Goal: Transaction & Acquisition: Purchase product/service

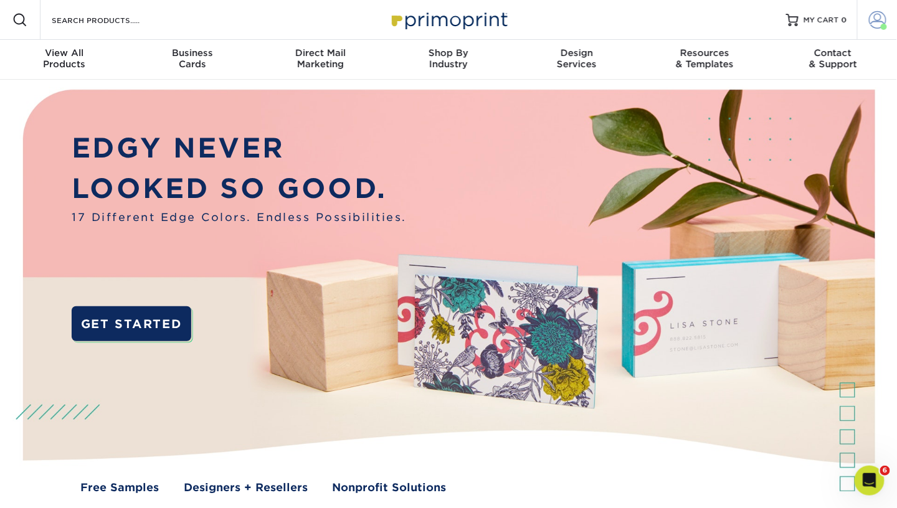
click at [870, 22] on span at bounding box center [877, 19] width 17 height 17
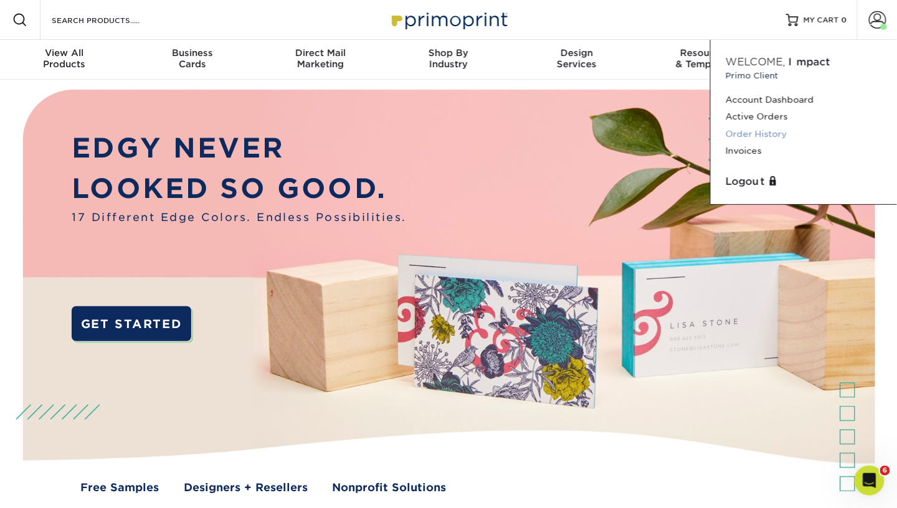
click at [767, 128] on link "Order History" at bounding box center [804, 134] width 156 height 17
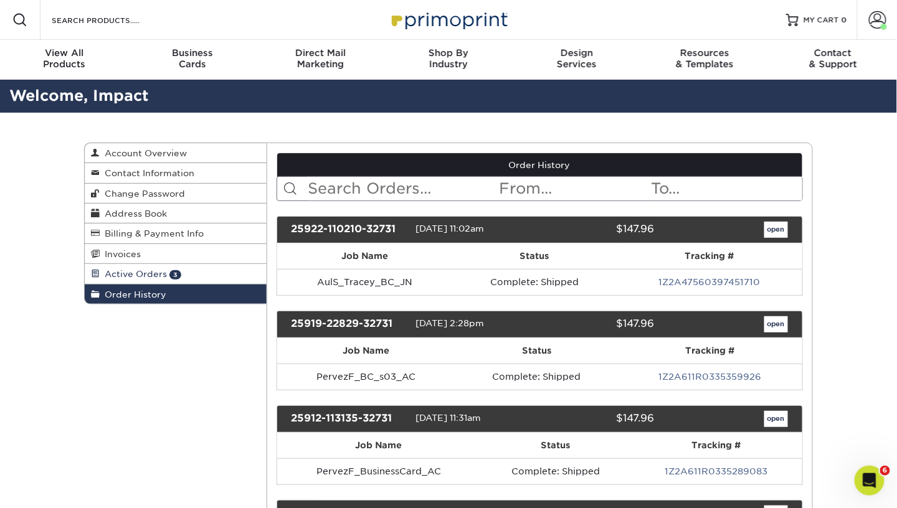
click at [182, 268] on link "Active Orders 3" at bounding box center [176, 274] width 182 height 20
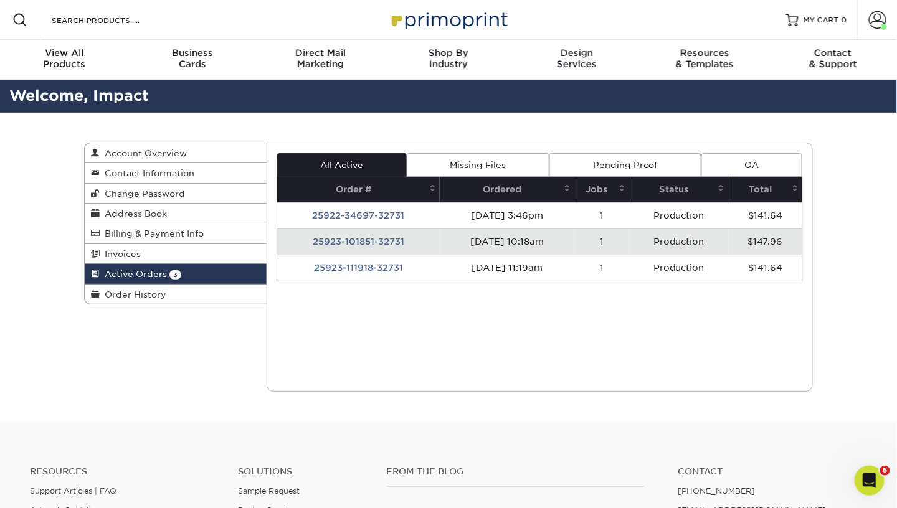
click at [146, 273] on span "Active Orders" at bounding box center [133, 274] width 67 height 10
click at [140, 298] on link "Order History" at bounding box center [176, 294] width 182 height 19
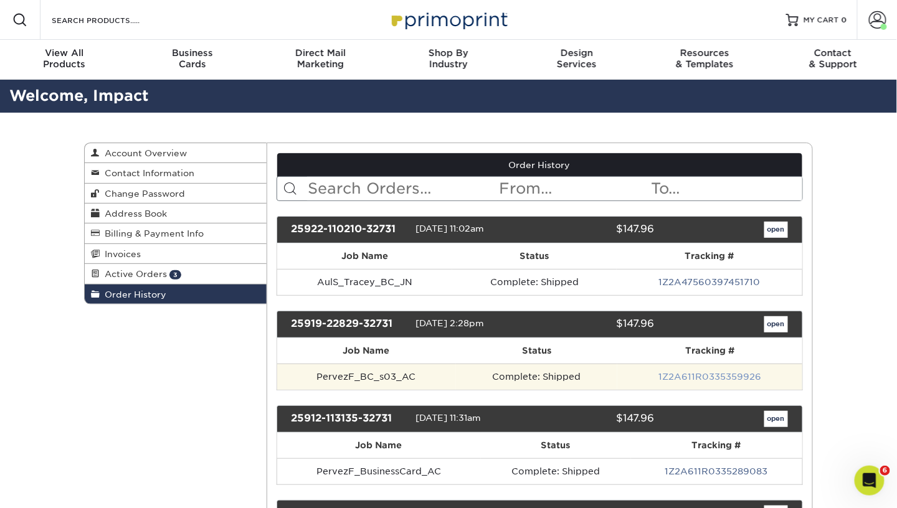
click at [706, 372] on link "1Z2A611R0335359926" at bounding box center [709, 377] width 103 height 10
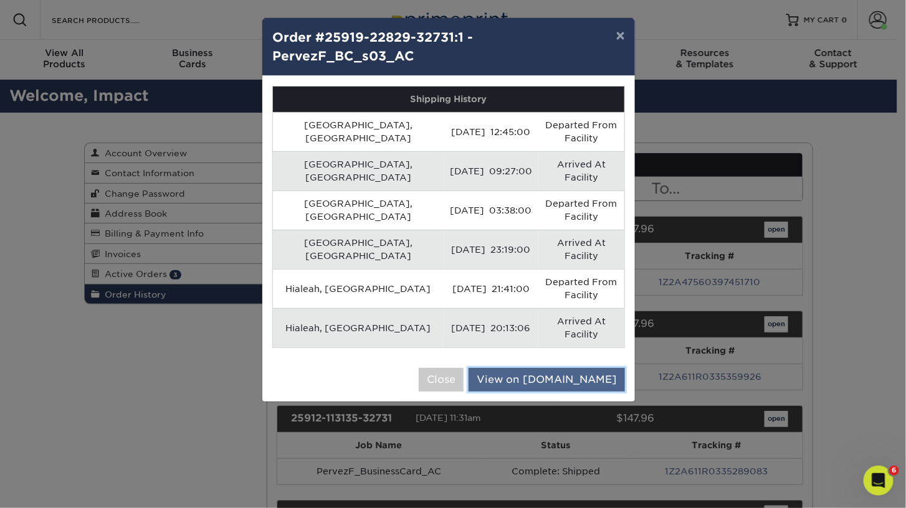
click at [606, 368] on link "View on UPS.com" at bounding box center [546, 380] width 156 height 24
click at [463, 368] on button "Close" at bounding box center [441, 380] width 45 height 24
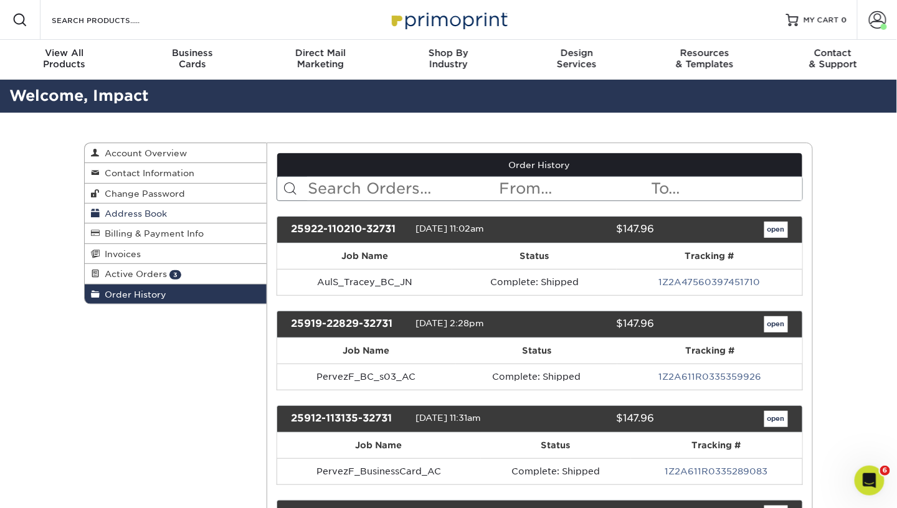
click at [148, 214] on span "Address Book" at bounding box center [133, 214] width 67 height 10
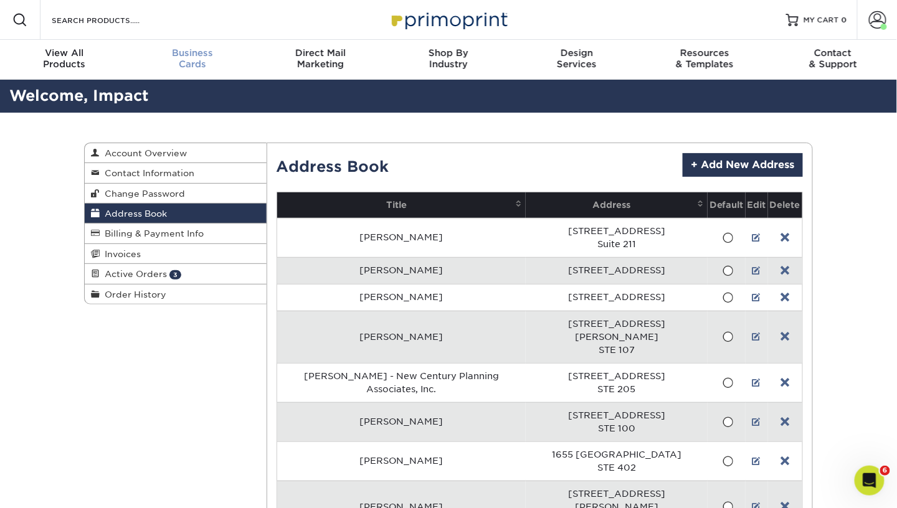
click at [194, 55] on span "Business" at bounding box center [192, 52] width 128 height 11
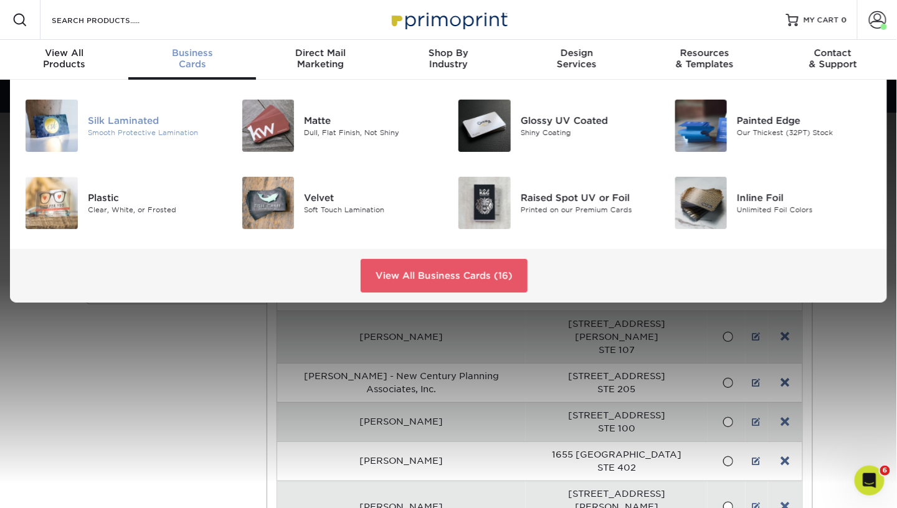
click at [142, 119] on div "Silk Laminated" at bounding box center [155, 121] width 135 height 14
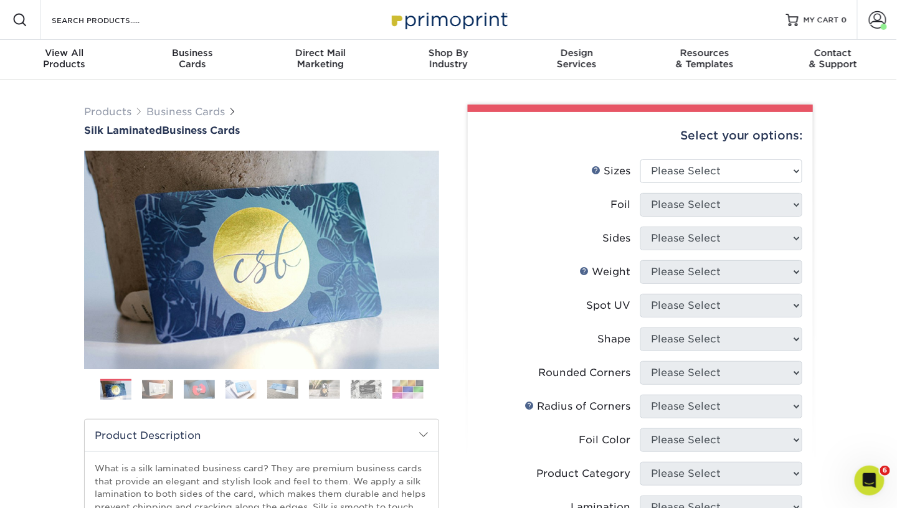
click at [853, 396] on div "Products Business Cards Silk Laminated Business Cards Previous Next" at bounding box center [448, 474] width 897 height 788
click at [663, 174] on select "Please Select 1.5" x 3.5" - Mini 1.75" x 3.5" - Mini 2" x 2" - Square 2" x 3" -…" at bounding box center [721, 171] width 162 height 24
select select "2.00x3.50"
click at [640, 159] on select "Please Select 1.5" x 3.5" - Mini 1.75" x 3.5" - Mini 2" x 2" - Square 2" x 3" -…" at bounding box center [721, 171] width 162 height 24
click at [673, 209] on select "Please Select Yes No" at bounding box center [721, 205] width 162 height 24
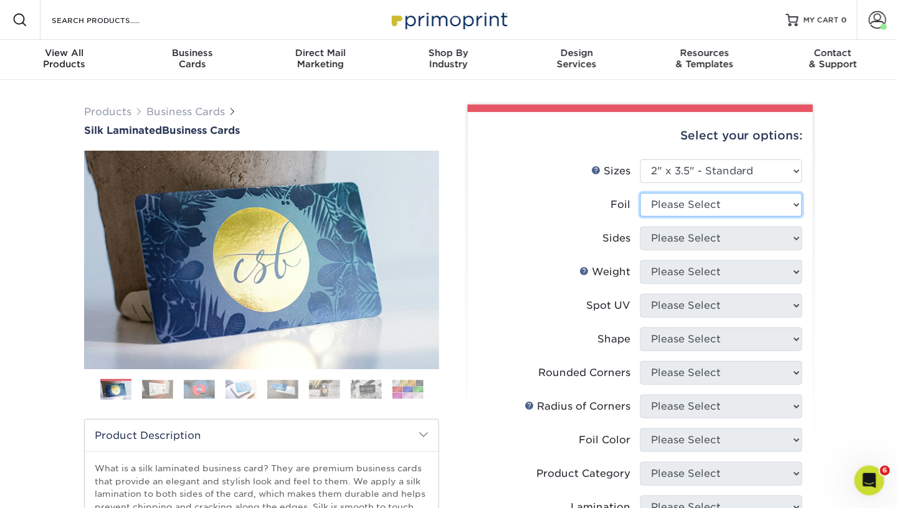
select select "0"
click at [640, 193] on select "Please Select Yes No" at bounding box center [721, 205] width 162 height 24
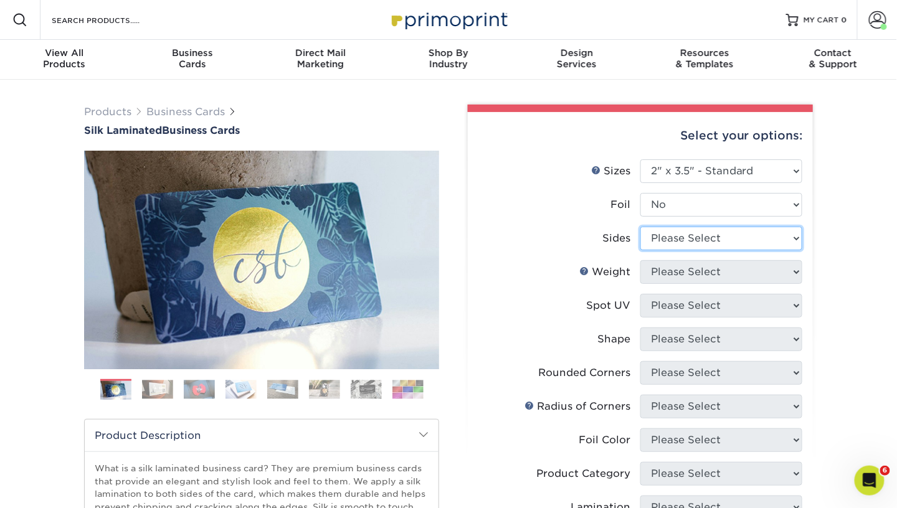
click at [664, 240] on select "Please Select Print Both Sides Print Front Only" at bounding box center [721, 239] width 162 height 24
select select "13abbda7-1d64-4f25-8bb2-c179b224825d"
click at [640, 227] on select "Please Select Print Both Sides Print Front Only" at bounding box center [721, 239] width 162 height 24
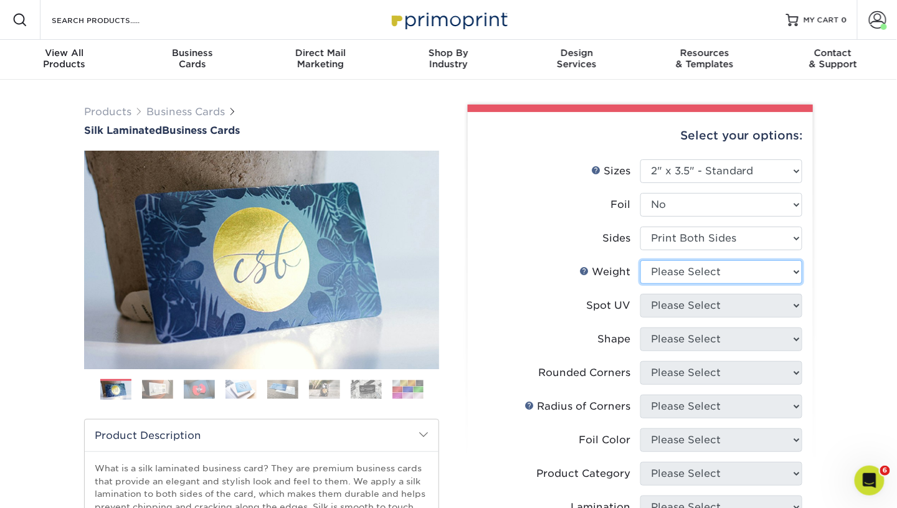
click at [660, 269] on select "Please Select 16PT" at bounding box center [721, 272] width 162 height 24
select select "16PT"
click at [640, 260] on select "Please Select 16PT" at bounding box center [721, 272] width 162 height 24
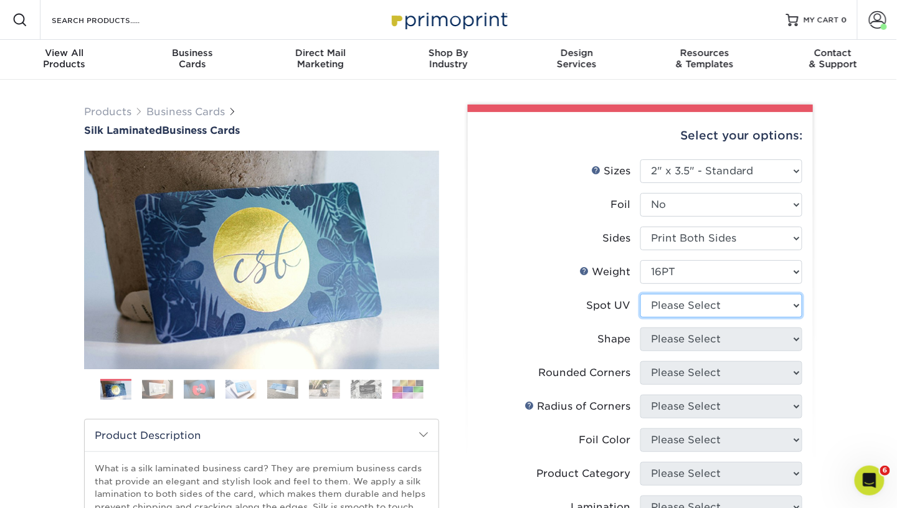
click at [660, 313] on select "Please Select No Spot UV Front and Back (Both Sides) Front Only Back Only" at bounding box center [721, 306] width 162 height 24
select select "0"
click at [640, 294] on select "Please Select No Spot UV Front and Back (Both Sides) Front Only Back Only" at bounding box center [721, 306] width 162 height 24
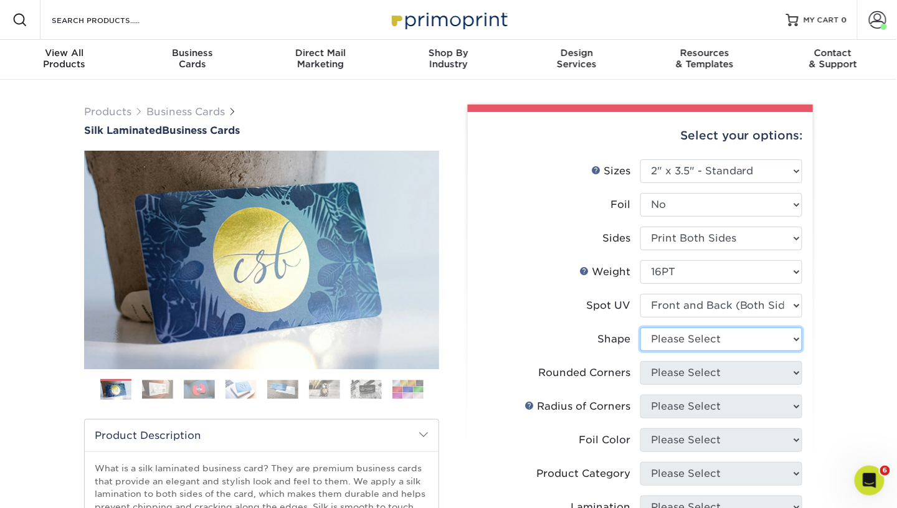
click at [663, 340] on select "Please Select Standard" at bounding box center [721, 340] width 162 height 24
select select "standard"
click at [640, 328] on select "Please Select Standard" at bounding box center [721, 340] width 162 height 24
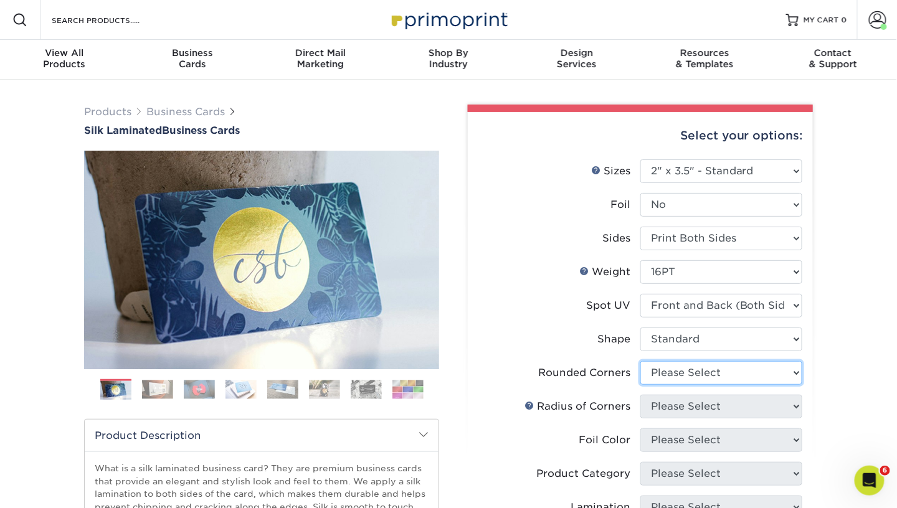
click at [653, 383] on select "Please Select Yes - Round 2 Corners Yes - Round 4 Corners No" at bounding box center [721, 373] width 162 height 24
select select "0"
click at [640, 361] on select "Please Select Yes - Round 2 Corners Yes - Round 4 Corners No" at bounding box center [721, 373] width 162 height 24
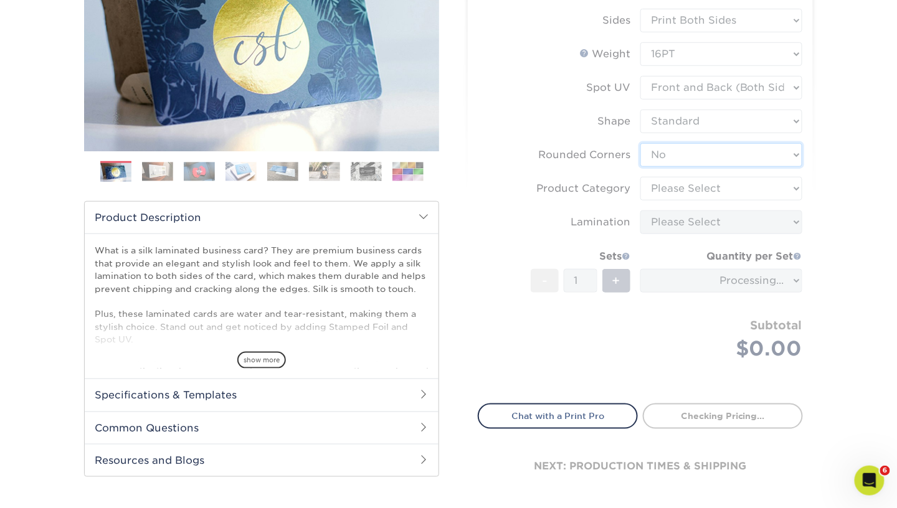
scroll to position [218, 0]
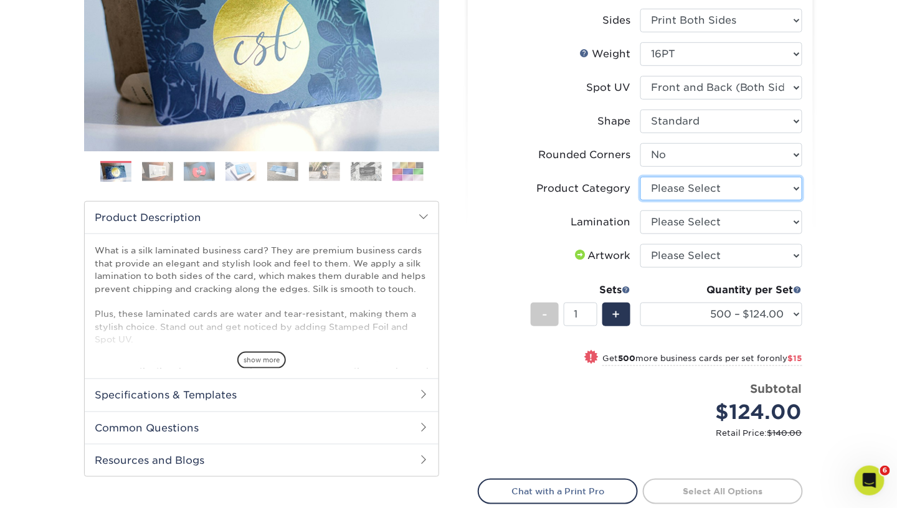
click at [721, 186] on select "Please Select Business Cards" at bounding box center [721, 189] width 162 height 24
click at [640, 177] on select "Please Select Business Cards" at bounding box center [721, 189] width 162 height 24
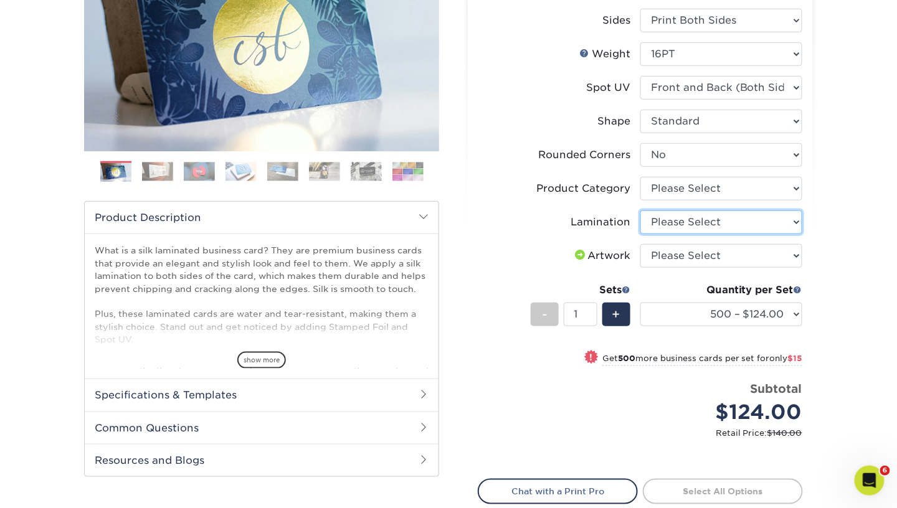
click at [705, 217] on select "Please Select Silk" at bounding box center [721, 223] width 162 height 24
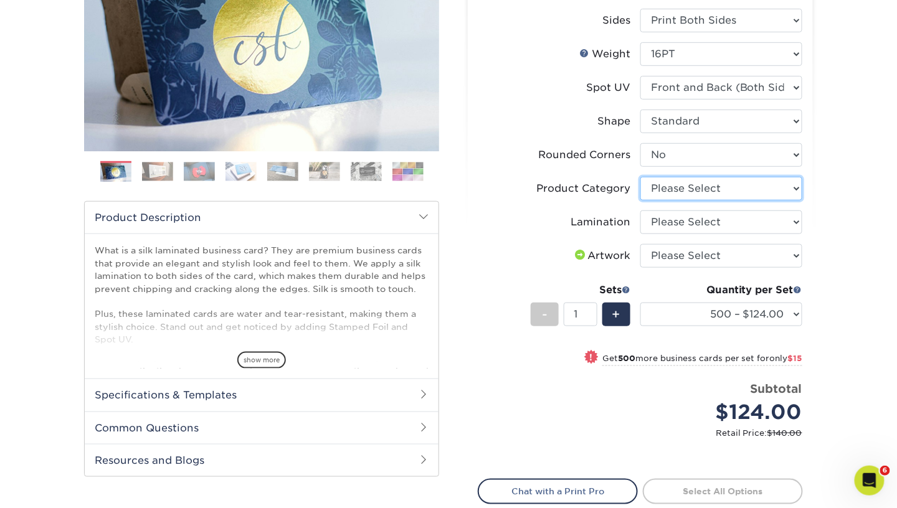
click at [711, 177] on select "Please Select Business Cards" at bounding box center [721, 189] width 162 height 24
select select "3b5148f1-0588-4f88-a218-97bcfdce65c1"
click at [640, 177] on select "Please Select Business Cards" at bounding box center [721, 189] width 162 height 24
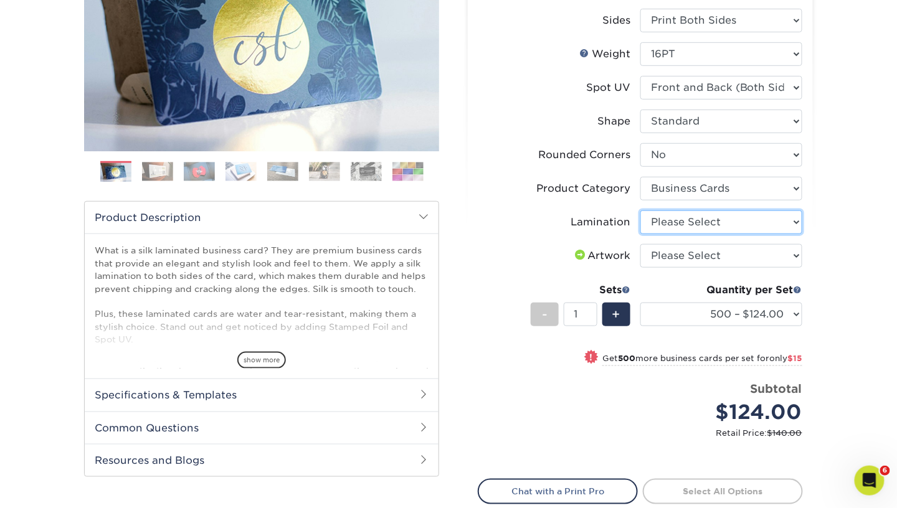
click at [700, 224] on select "Please Select Silk" at bounding box center [721, 223] width 162 height 24
select select "ccacb42f-45f7-42d3-bbd3-7c8421cf37f0"
click at [640, 211] on select "Please Select Silk" at bounding box center [721, 223] width 162 height 24
click at [701, 256] on select "Please Select I will upload files I need a design - $100" at bounding box center [721, 256] width 162 height 24
select select "upload"
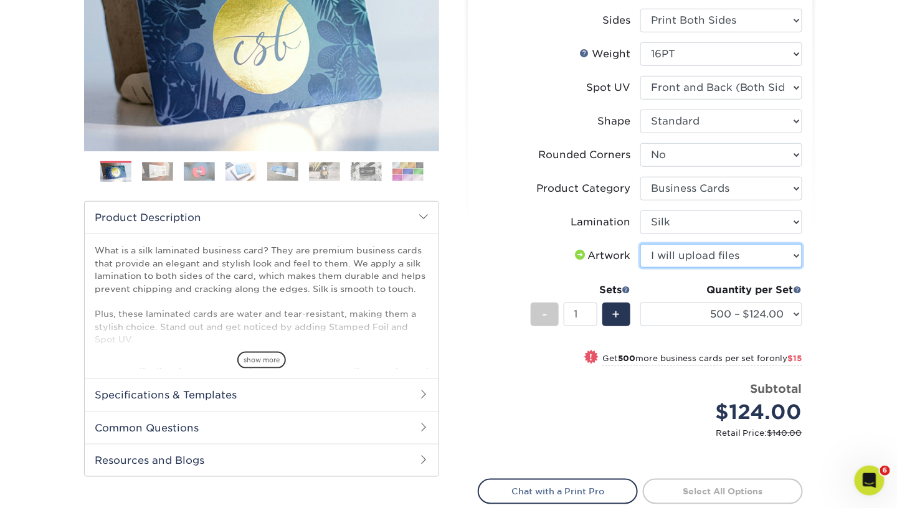
click at [640, 244] on select "Please Select I will upload files I need a design - $100" at bounding box center [721, 256] width 162 height 24
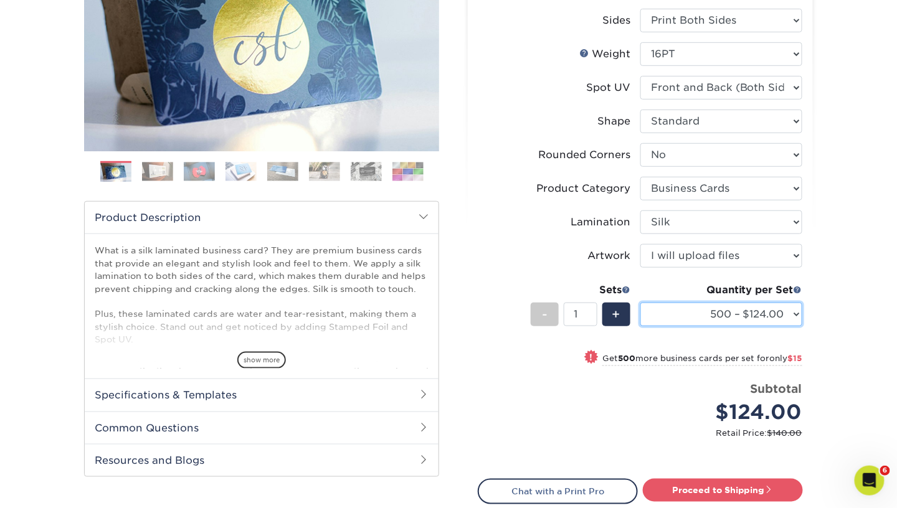
click at [685, 320] on select "500 – $124.00 1000 – $139.00 2500 – $341.00 5000 – $571.00 10000 – $1028.00" at bounding box center [721, 315] width 162 height 24
select select "1000 – $139.00"
click at [640, 303] on select "500 – $124.00 1000 – $139.00 2500 – $341.00 5000 – $571.00 10000 – $1028.00" at bounding box center [721, 315] width 162 height 24
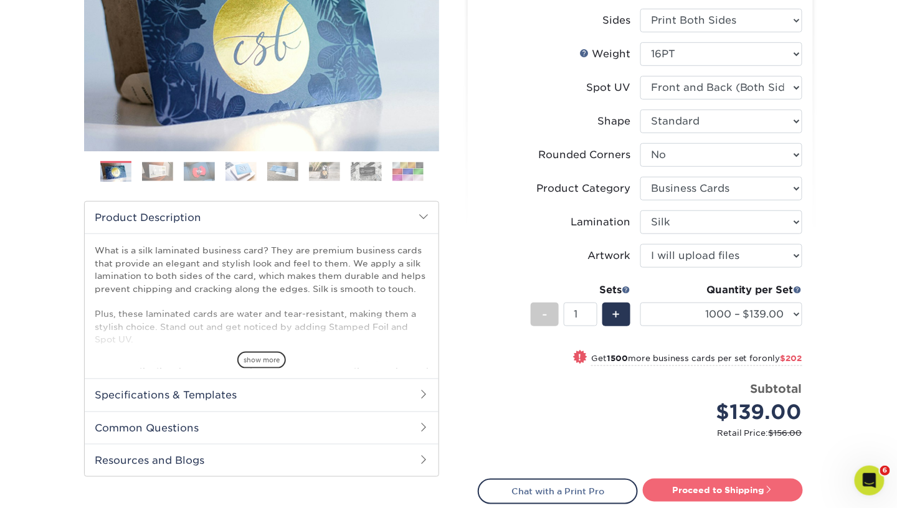
click at [702, 488] on link "Proceed to Shipping" at bounding box center [723, 490] width 160 height 22
type input "Set 1"
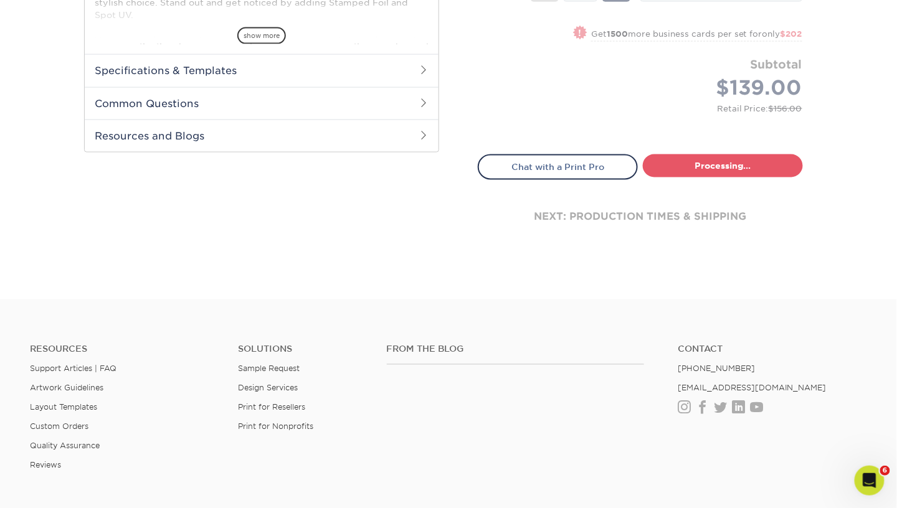
select select "cb454609-49fa-4780-9579-c9522ab991d3"
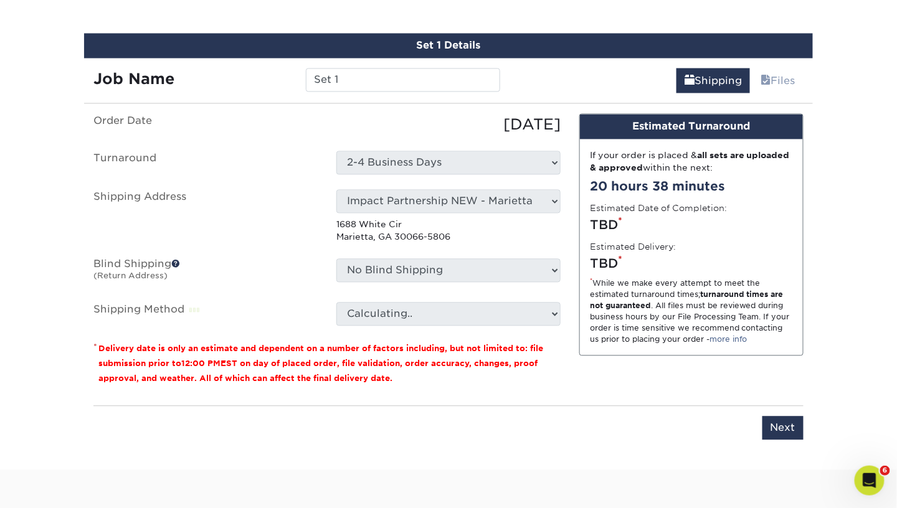
scroll to position [730, 0]
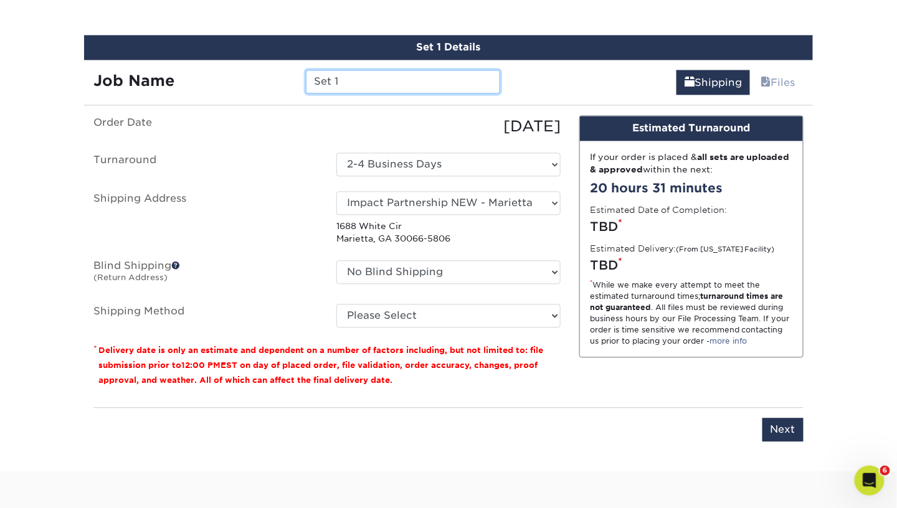
click at [351, 83] on input "Set 1" at bounding box center [403, 82] width 194 height 24
type input "RichardonS_BC_AC"
click at [353, 119] on div "09/25/2025" at bounding box center [448, 127] width 243 height 22
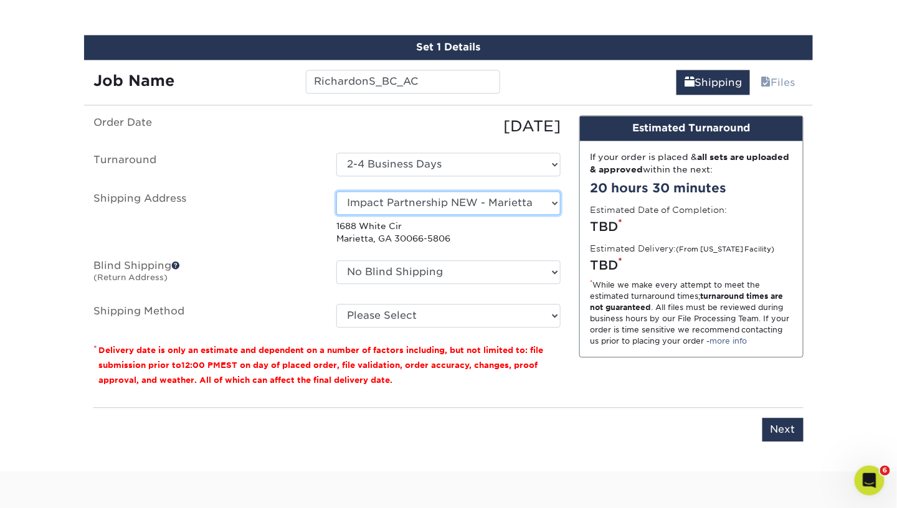
click at [407, 203] on select "Select One Andrew Hansen - Palm Spring, Suite 3 John McNamara - 7350 W. College…" at bounding box center [448, 204] width 224 height 24
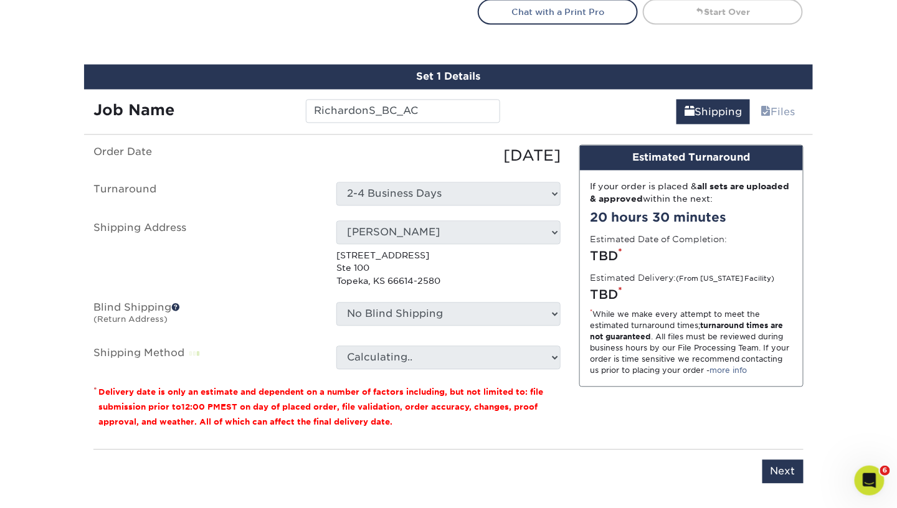
scroll to position [700, 0]
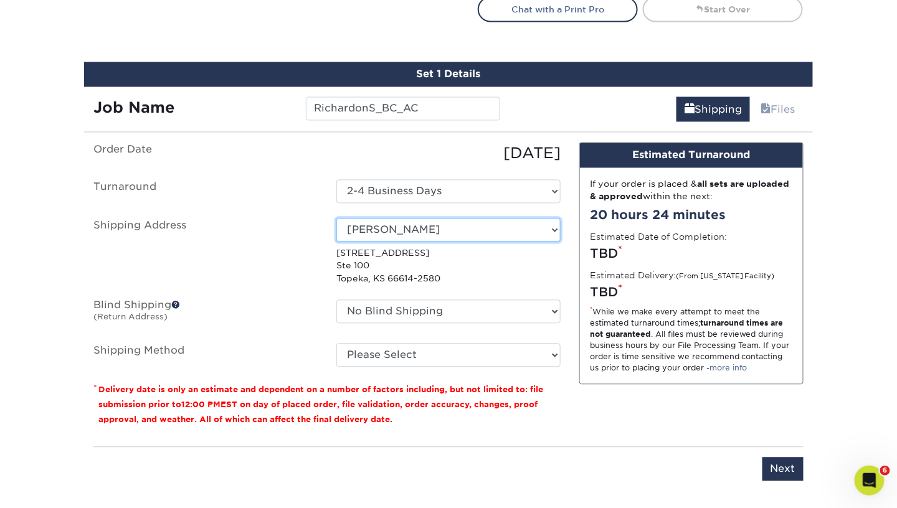
click at [392, 226] on select "Select One Andrew Hansen - Palm Spring, Suite 3 John McNamara - 7350 W. College…" at bounding box center [448, 231] width 224 height 24
select select "286155"
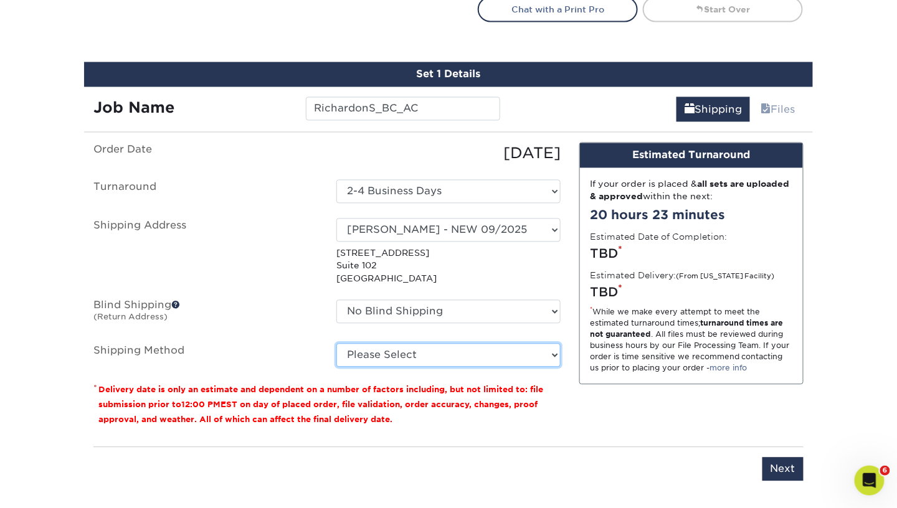
click at [440, 364] on select "Please Select Ground Shipping (+$8.96) 3 Day Shipping Service (+$20.06) 2 Day A…" at bounding box center [448, 356] width 224 height 24
select select "03"
click at [336, 344] on select "Please Select Ground Shipping (+$8.96) 3 Day Shipping Service (+$20.06) 2 Day A…" at bounding box center [448, 356] width 224 height 24
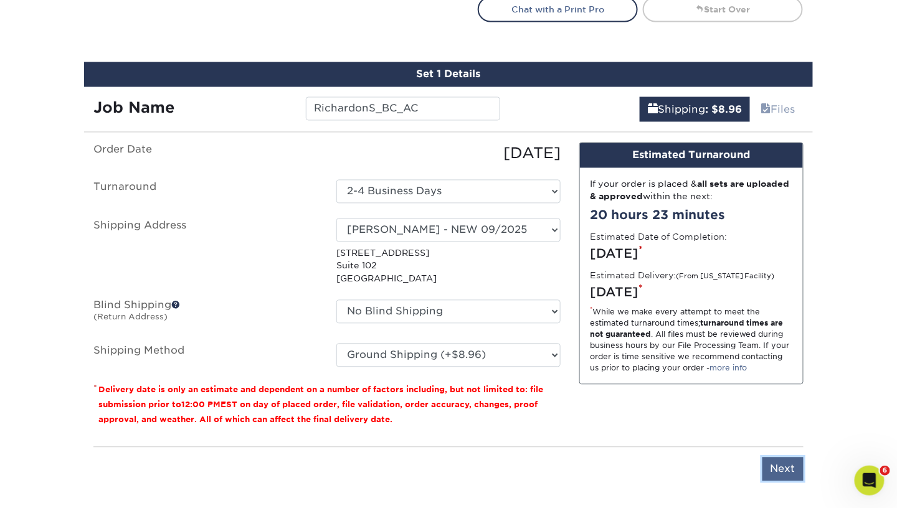
click at [775, 477] on input "Next" at bounding box center [783, 470] width 41 height 24
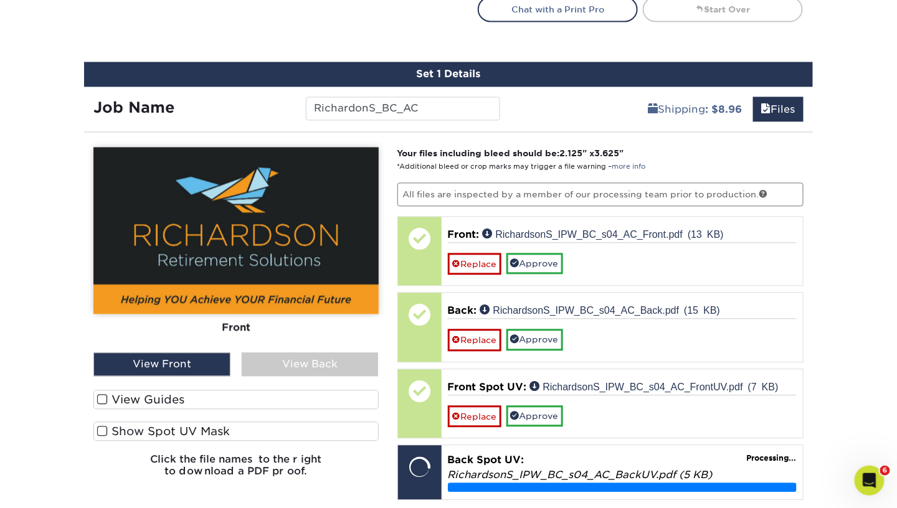
click at [274, 358] on div "View Back" at bounding box center [310, 365] width 137 height 24
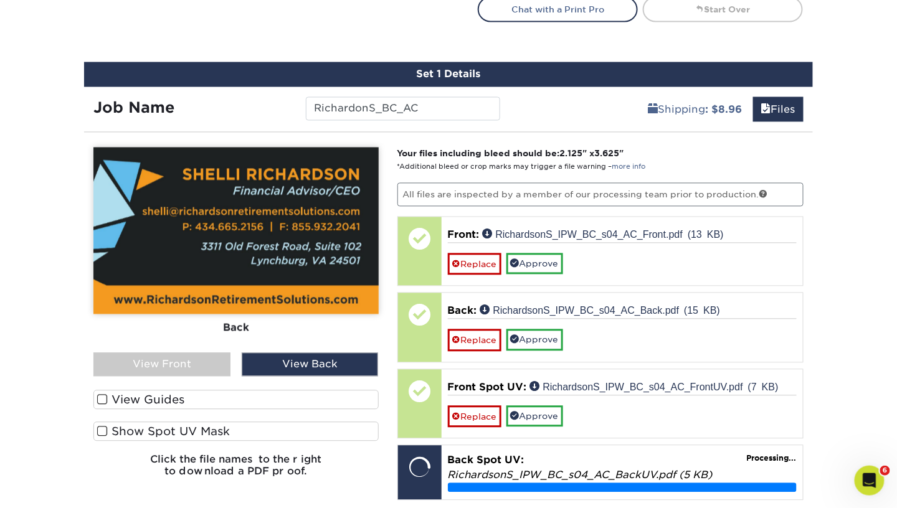
click at [216, 429] on label "Show Spot UV Mask" at bounding box center [235, 431] width 285 height 19
click at [0, 0] on input "Show Spot UV Mask" at bounding box center [0, 0] width 0 height 0
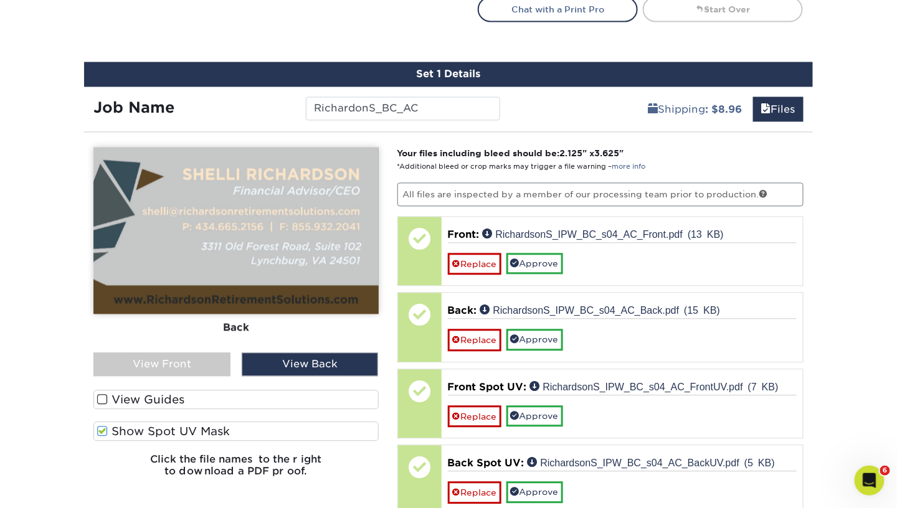
click at [203, 433] on label "Show Spot UV Mask" at bounding box center [235, 431] width 285 height 19
click at [0, 0] on input "Show Spot UV Mask" at bounding box center [0, 0] width 0 height 0
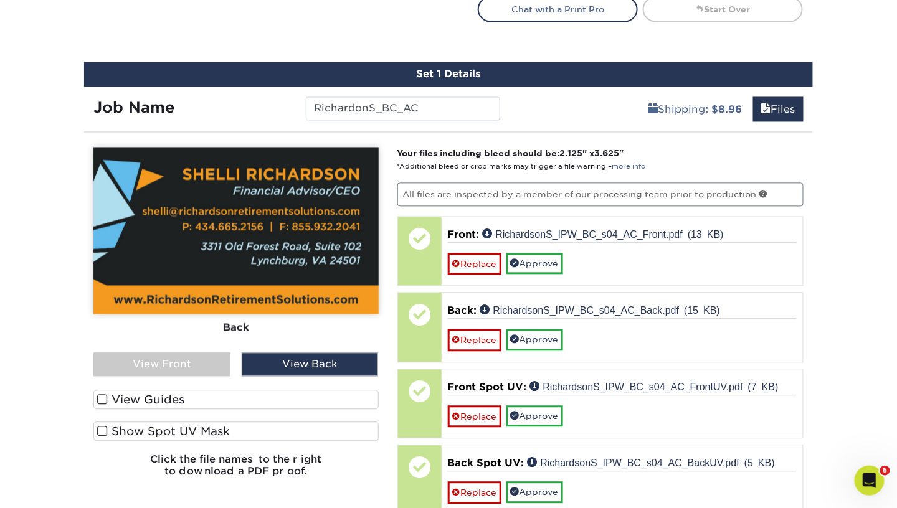
click at [203, 433] on label "Show Spot UV Mask" at bounding box center [235, 431] width 285 height 19
click at [0, 0] on input "Show Spot UV Mask" at bounding box center [0, 0] width 0 height 0
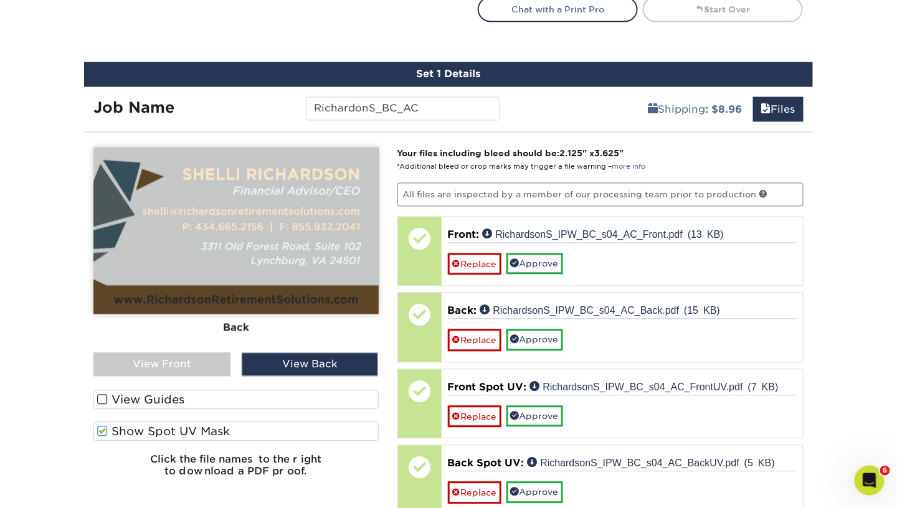
click at [203, 433] on label "Show Spot UV Mask" at bounding box center [235, 431] width 285 height 19
click at [0, 0] on input "Show Spot UV Mask" at bounding box center [0, 0] width 0 height 0
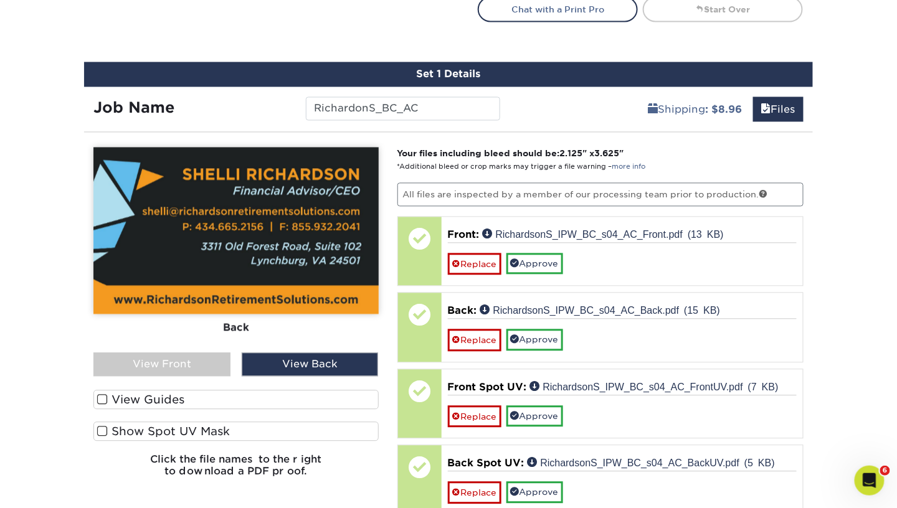
click at [187, 364] on div "View Front" at bounding box center [161, 365] width 137 height 24
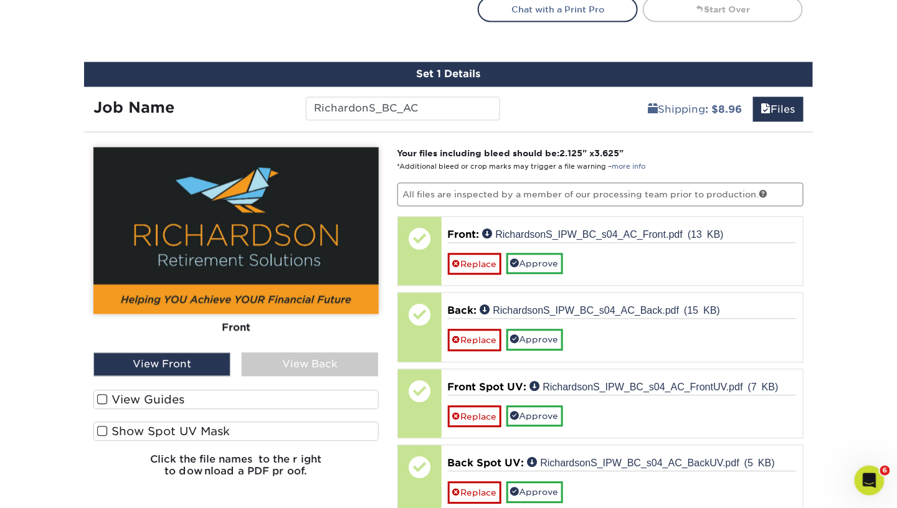
click at [188, 425] on label "Show Spot UV Mask" at bounding box center [235, 431] width 285 height 19
click at [0, 0] on input "Show Spot UV Mask" at bounding box center [0, 0] width 0 height 0
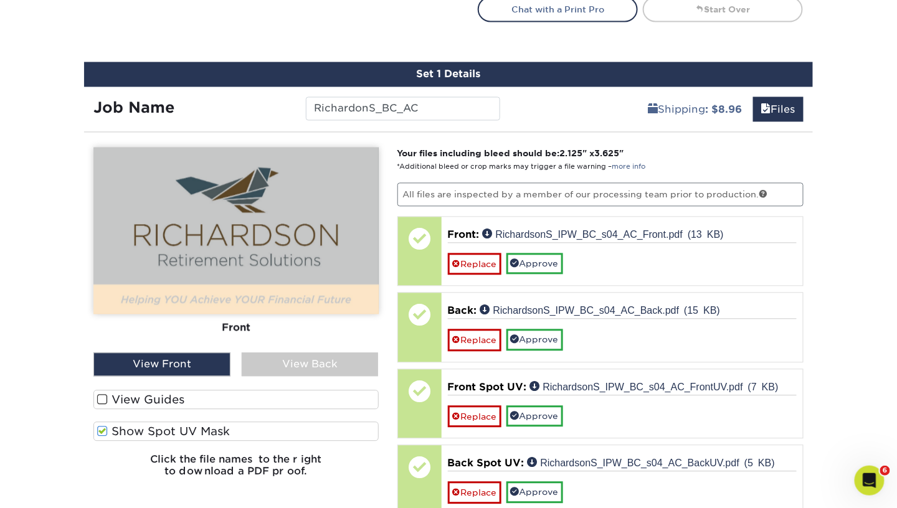
click at [188, 425] on label "Show Spot UV Mask" at bounding box center [235, 431] width 285 height 19
click at [0, 0] on input "Show Spot UV Mask" at bounding box center [0, 0] width 0 height 0
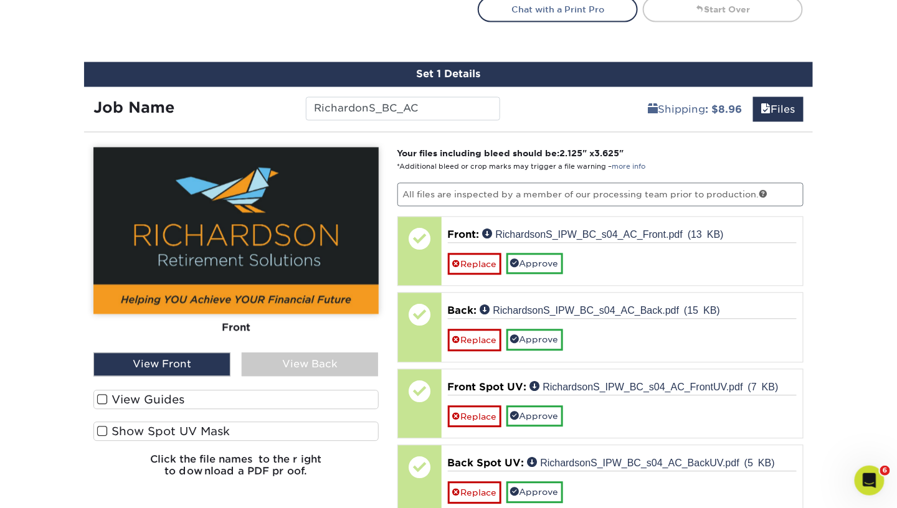
click at [188, 425] on label "Show Spot UV Mask" at bounding box center [235, 431] width 285 height 19
click at [0, 0] on input "Show Spot UV Mask" at bounding box center [0, 0] width 0 height 0
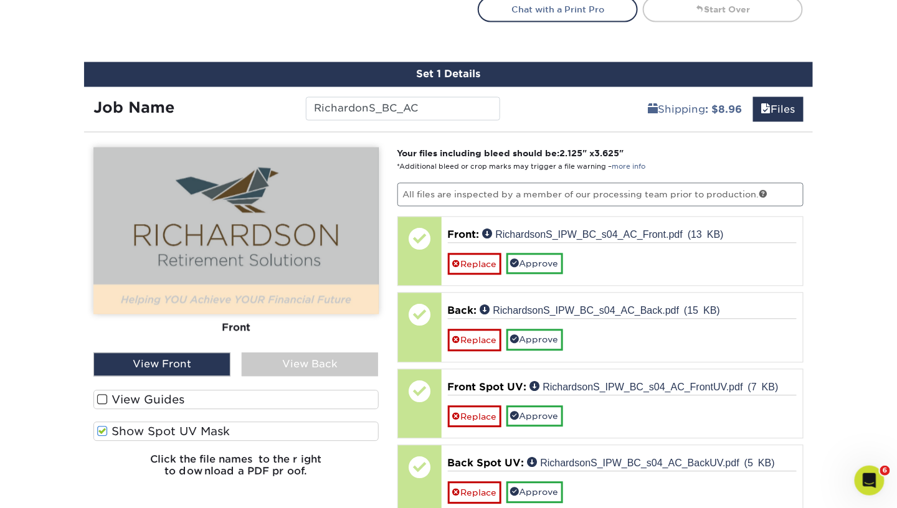
click at [188, 425] on label "Show Spot UV Mask" at bounding box center [235, 431] width 285 height 19
click at [0, 0] on input "Show Spot UV Mask" at bounding box center [0, 0] width 0 height 0
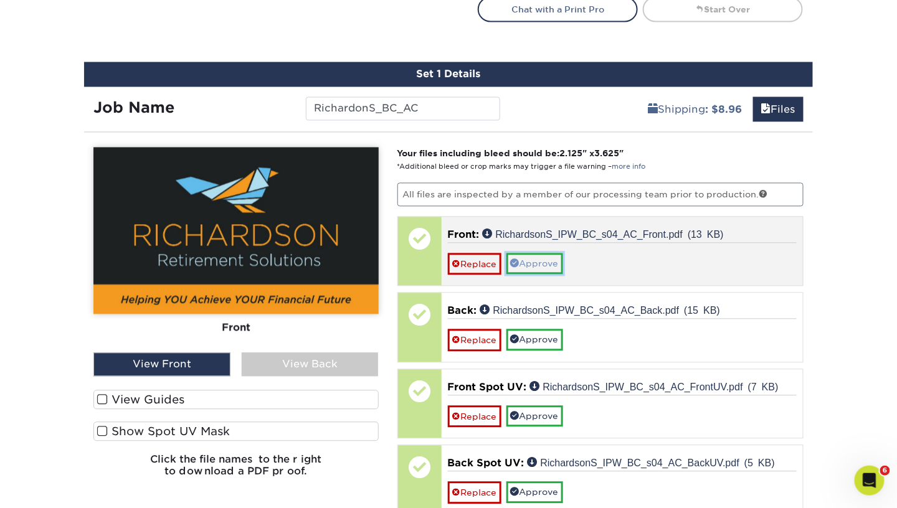
click at [544, 263] on link "Approve" at bounding box center [534, 264] width 57 height 21
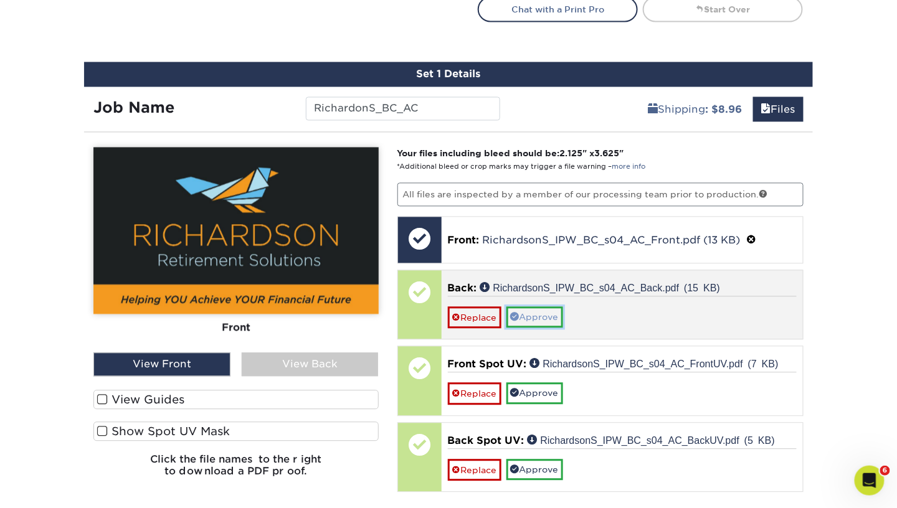
click at [540, 307] on link "Approve" at bounding box center [534, 317] width 57 height 21
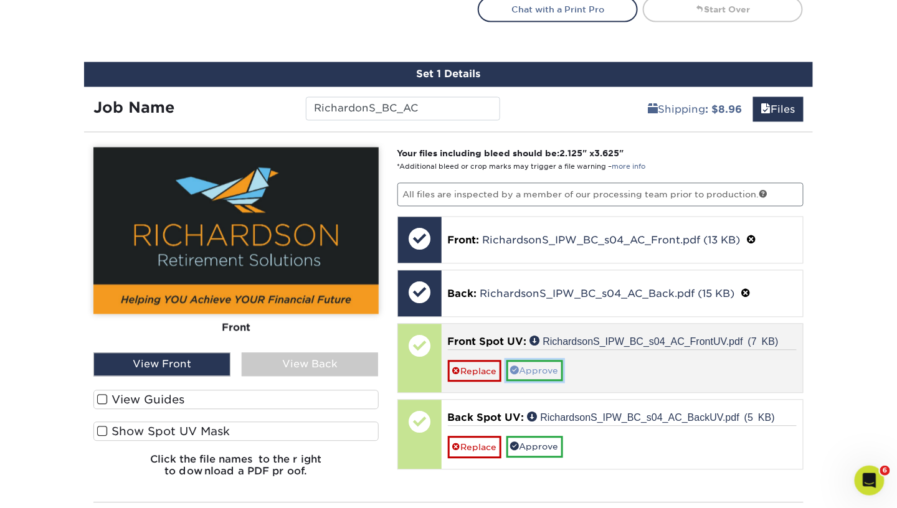
click at [523, 368] on link "Approve" at bounding box center [534, 371] width 57 height 21
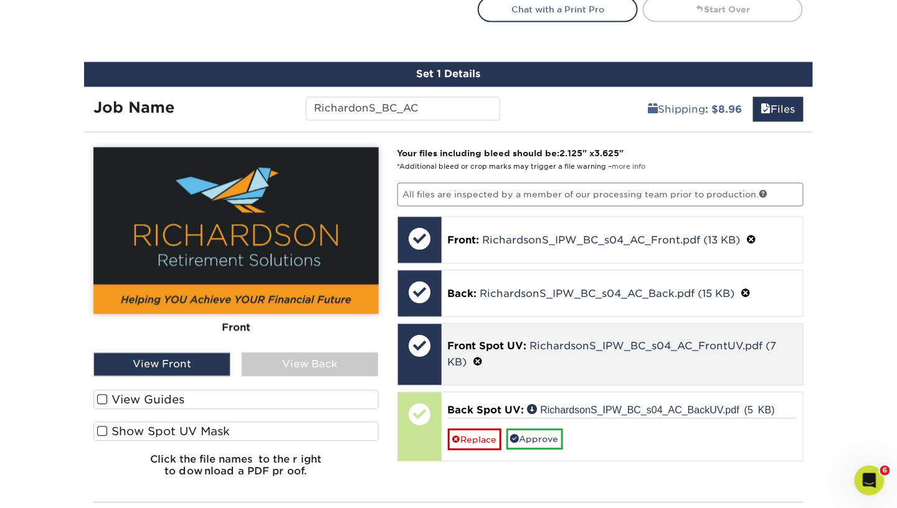
click at [523, 368] on div "Front Spot UV: RichardsonS_IPW_BC_s04_AC_FrontUV.pdf (7 KB)" at bounding box center [623, 355] width 362 height 61
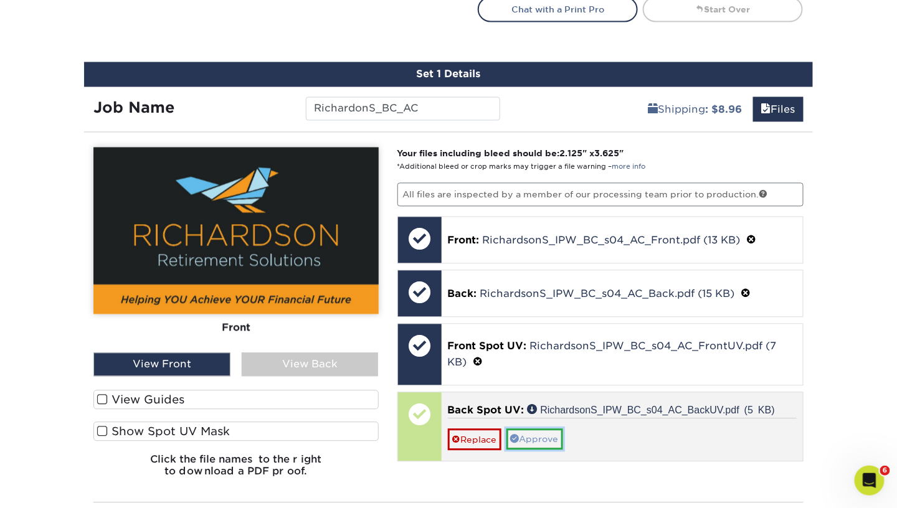
click at [529, 429] on link "Approve" at bounding box center [534, 439] width 57 height 21
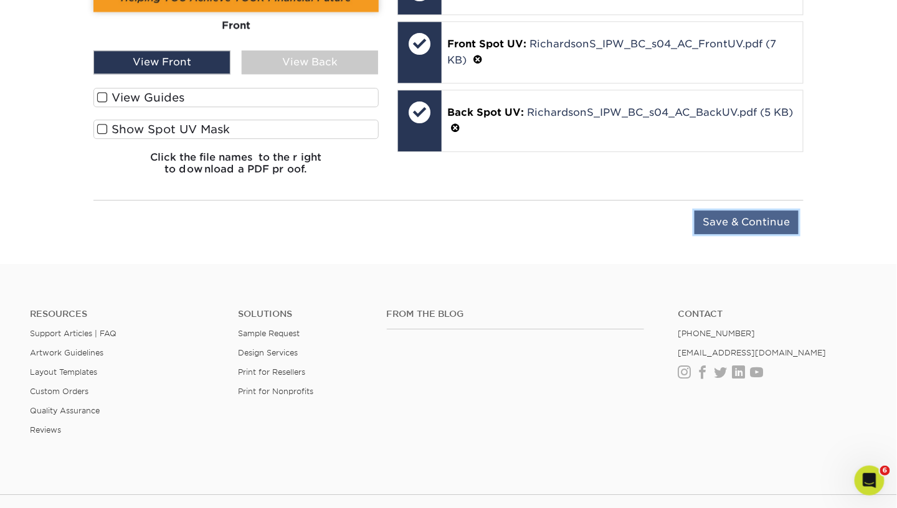
click at [758, 221] on input "Save & Continue" at bounding box center [747, 223] width 104 height 24
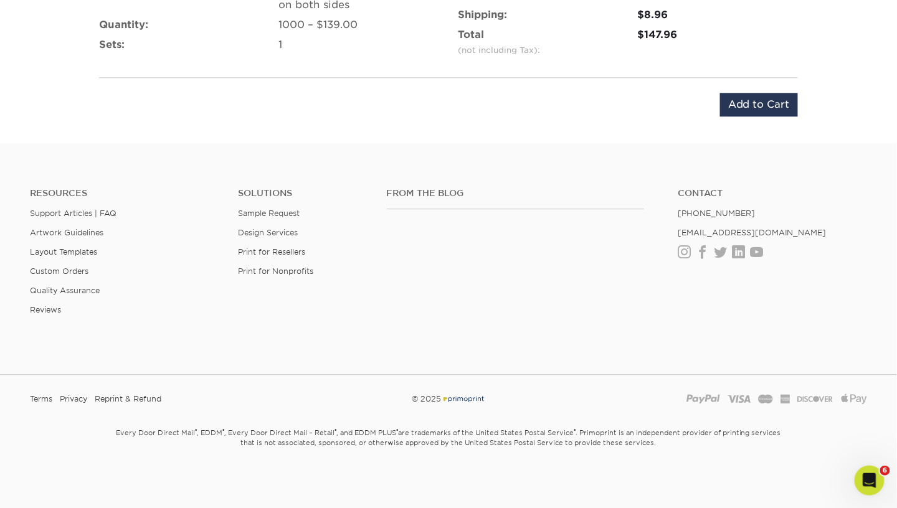
scroll to position [914, 0]
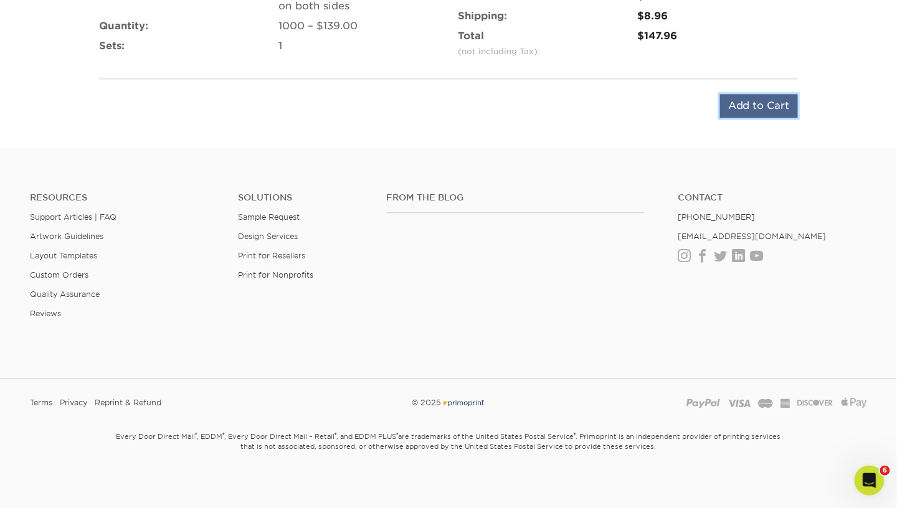
click at [750, 110] on input "Add to Cart" at bounding box center [759, 106] width 78 height 24
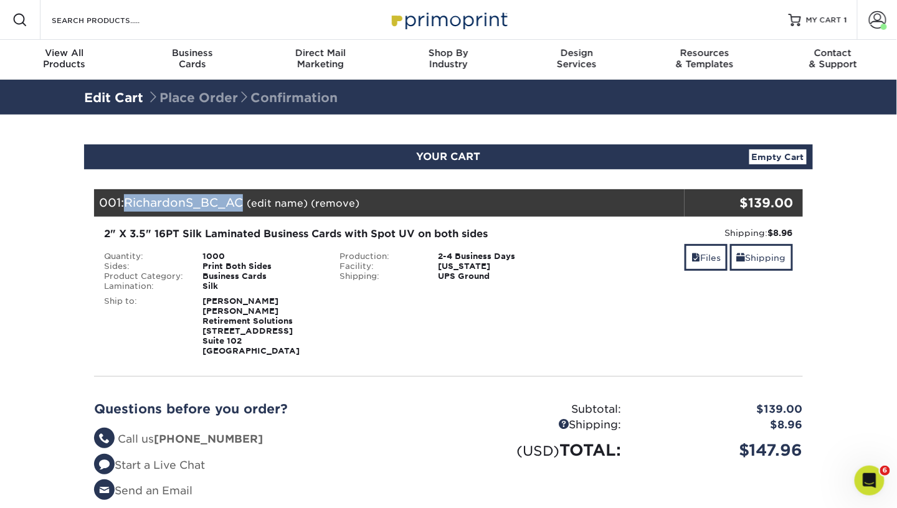
drag, startPoint x: 246, startPoint y: 201, endPoint x: 131, endPoint y: 204, distance: 115.3
click at [131, 204] on span "RichardonS_BC_AC" at bounding box center [183, 203] width 119 height 14
copy span "RichardonS_BC_AC"
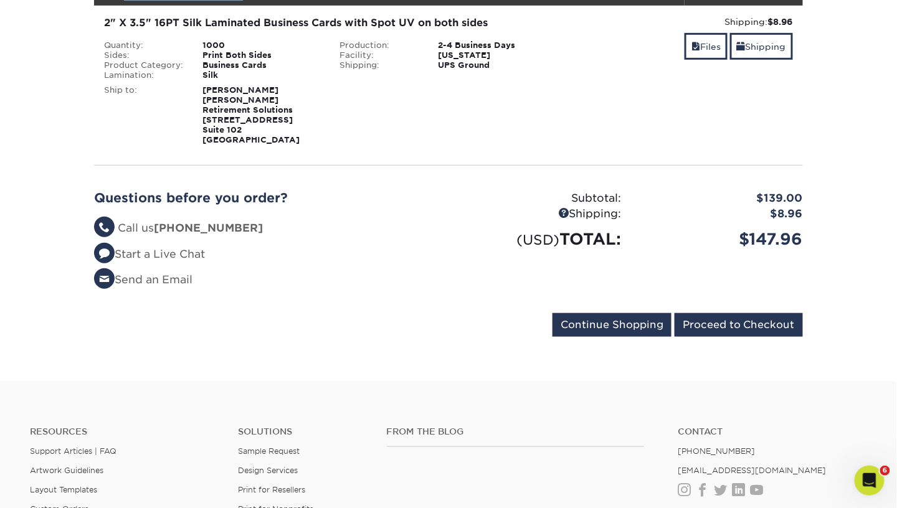
scroll to position [212, 0]
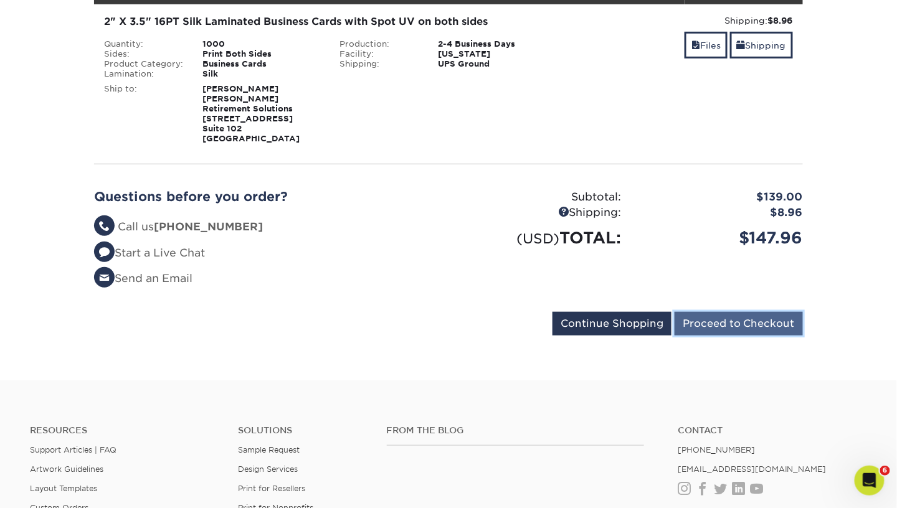
click at [723, 329] on input "Proceed to Checkout" at bounding box center [739, 324] width 128 height 24
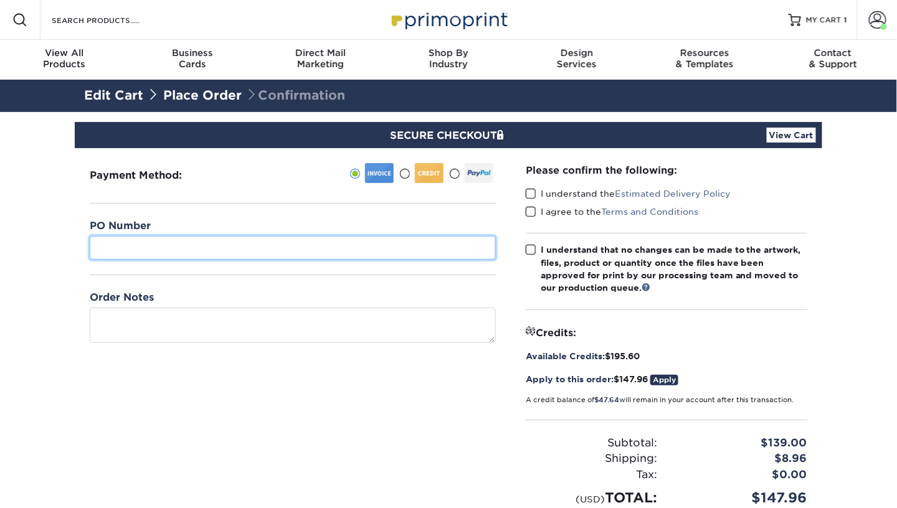
click at [224, 244] on input "text" at bounding box center [293, 248] width 406 height 24
paste input "RichardonS_BC_AC"
type input "RichardonS_BC_AC"
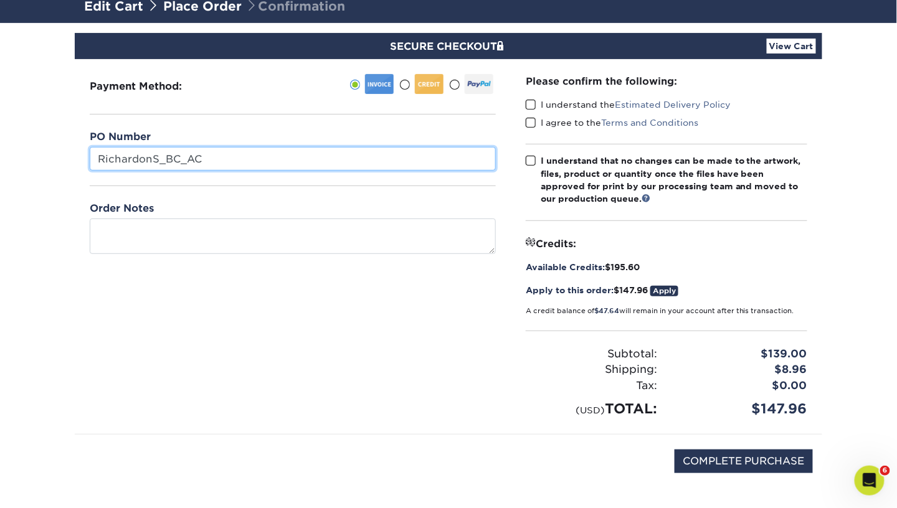
scroll to position [93, 0]
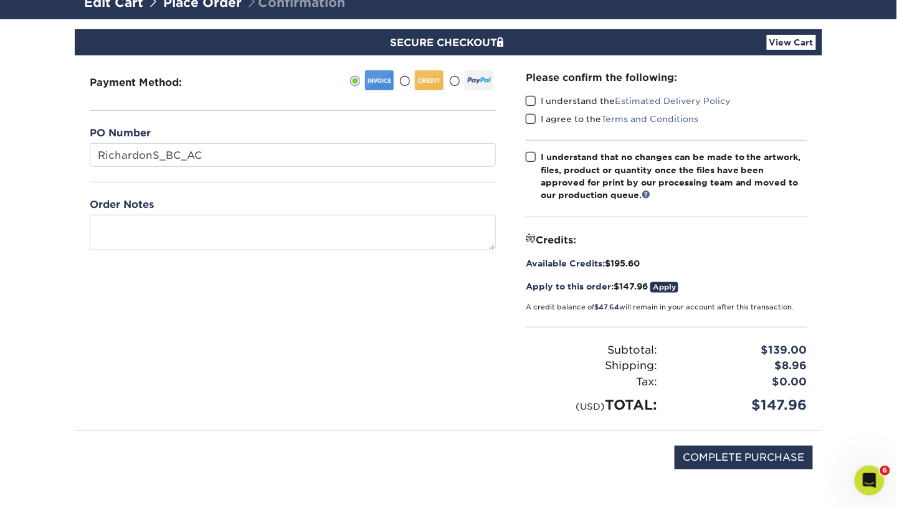
click at [533, 103] on span at bounding box center [531, 101] width 11 height 12
click at [0, 0] on input "I understand the Estimated Delivery Policy" at bounding box center [0, 0] width 0 height 0
click at [532, 119] on span at bounding box center [531, 119] width 11 height 12
click at [0, 0] on input "I agree to the Terms and Conditions" at bounding box center [0, 0] width 0 height 0
click at [531, 153] on span at bounding box center [531, 157] width 11 height 12
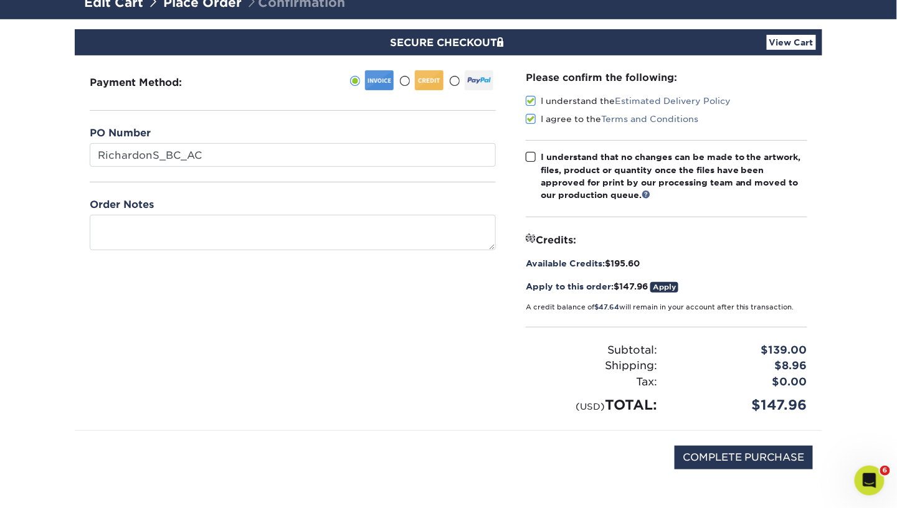
click at [0, 0] on input "I understand that no changes can be made to the artwork, files, product or quan…" at bounding box center [0, 0] width 0 height 0
click at [696, 460] on input "COMPLETE PURCHASE" at bounding box center [744, 458] width 138 height 24
type input "PROCESSING, PLEASE WAIT..."
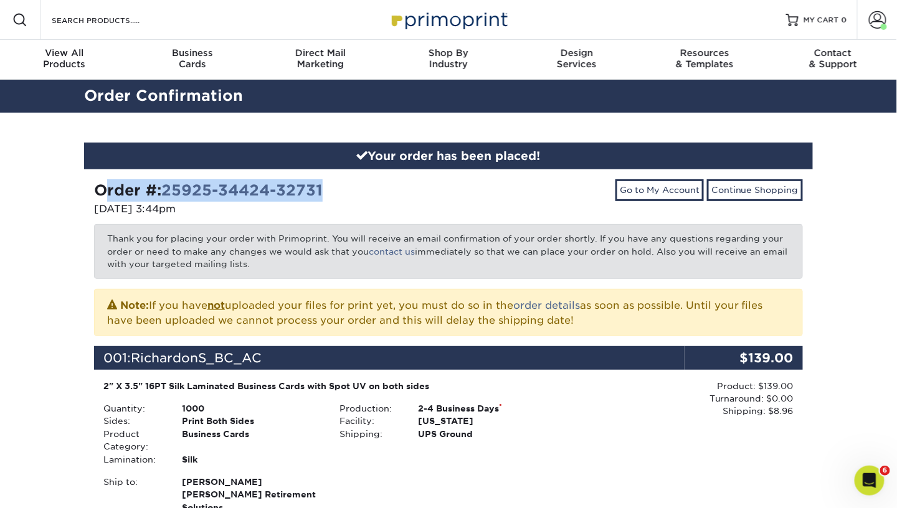
drag, startPoint x: 341, startPoint y: 196, endPoint x: 56, endPoint y: 189, distance: 285.4
click at [56, 189] on div "Your order has been placed! Order #: 25925-34424-32731 [DATE] 3:44pm Go to My A…" at bounding box center [448, 500] width 897 height 774
copy strong "Order #: 25925-34424-32731"
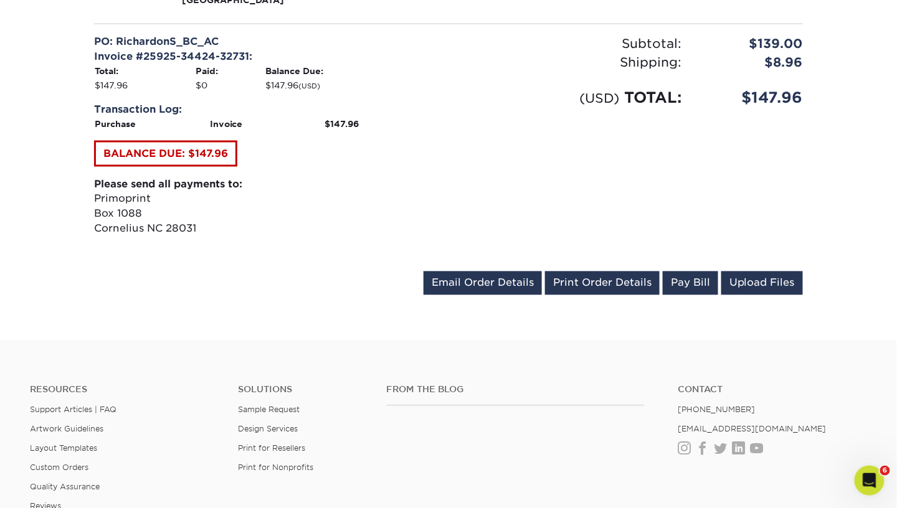
scroll to position [546, 0]
drag, startPoint x: 841, startPoint y: 110, endPoint x: 722, endPoint y: 100, distance: 119.4
copy div "$147.96"
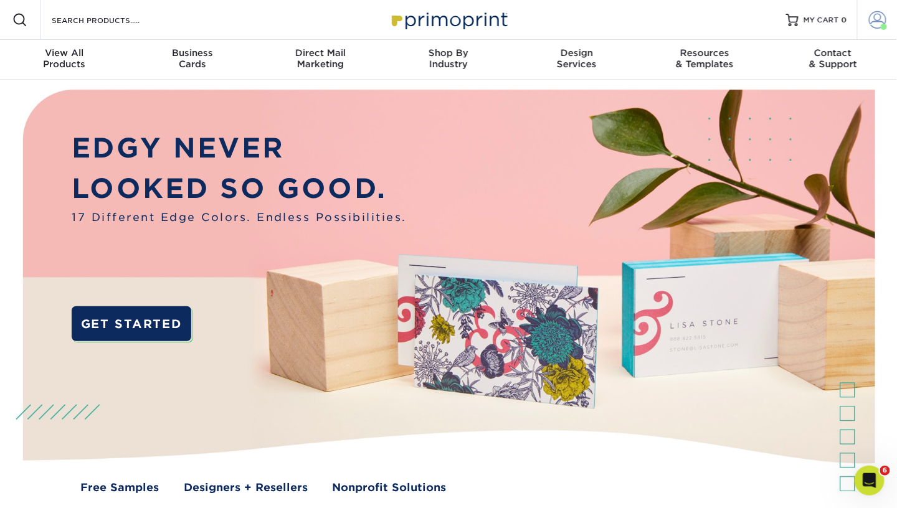
click at [883, 5] on link "Account" at bounding box center [877, 20] width 40 height 40
